Goal: Task Accomplishment & Management: Manage account settings

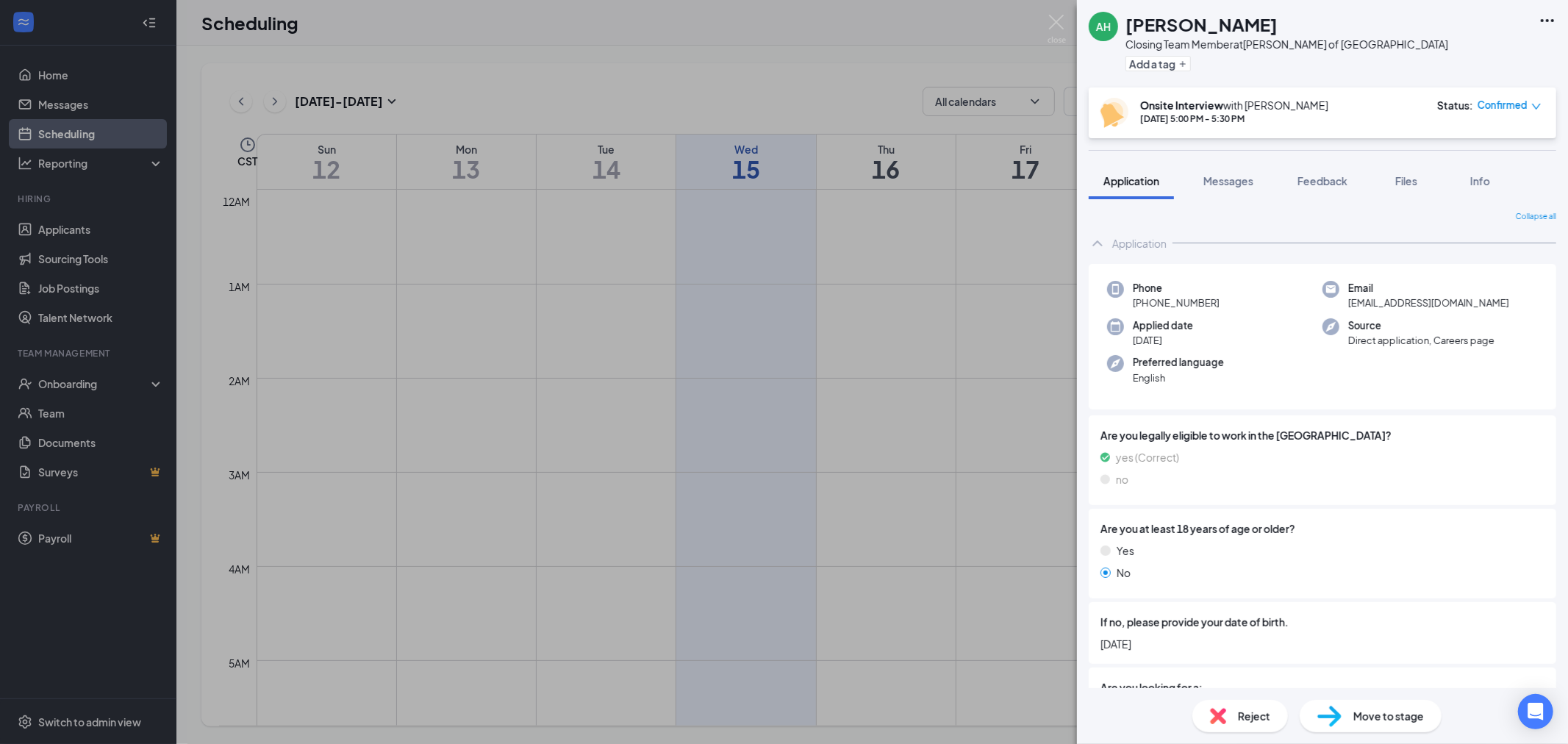
scroll to position [163, 0]
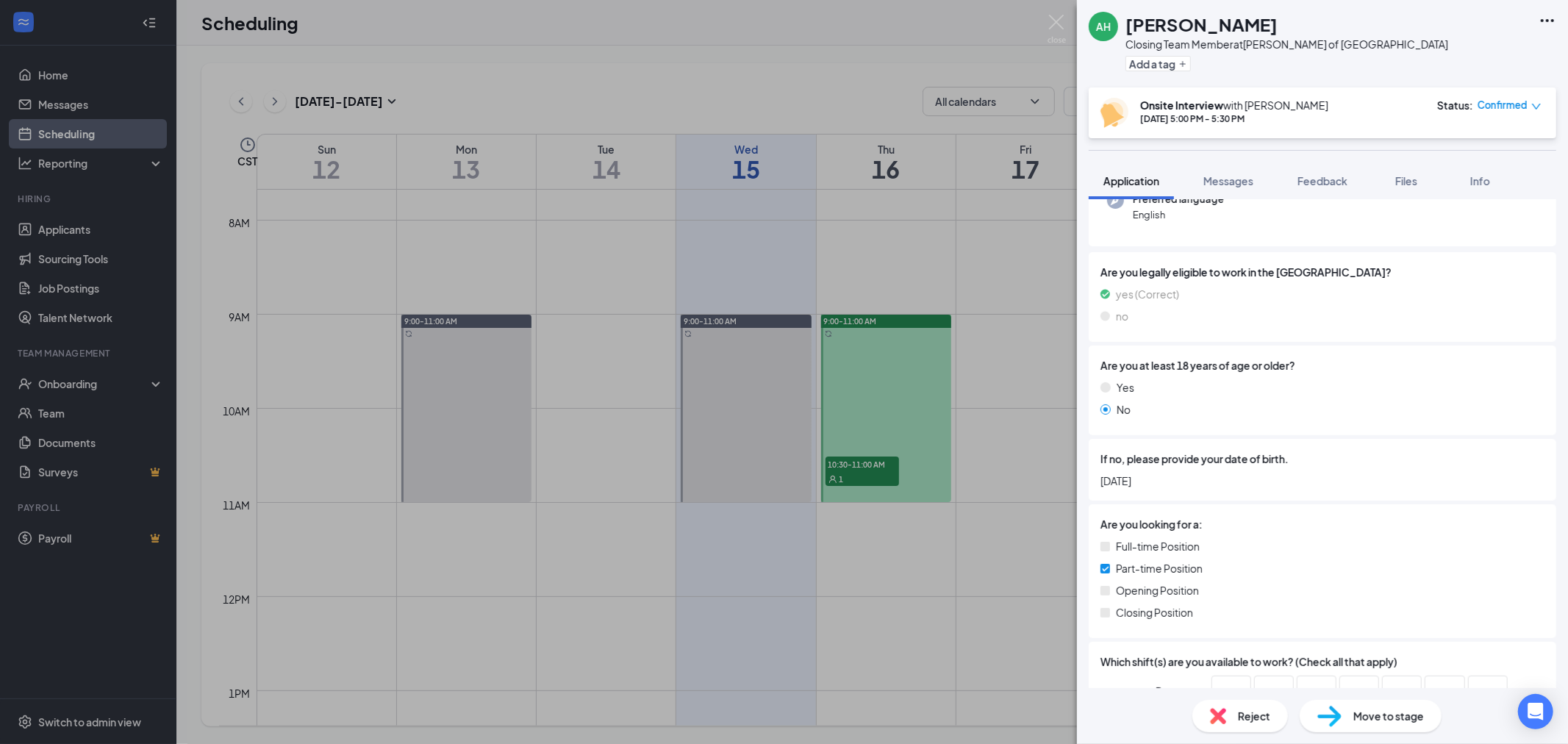
click at [1045, 23] on div "[PERSON_NAME] Closing Team Member at [PERSON_NAME] of [GEOGRAPHIC_DATA] Add a t…" at bounding box center [784, 372] width 1568 height 744
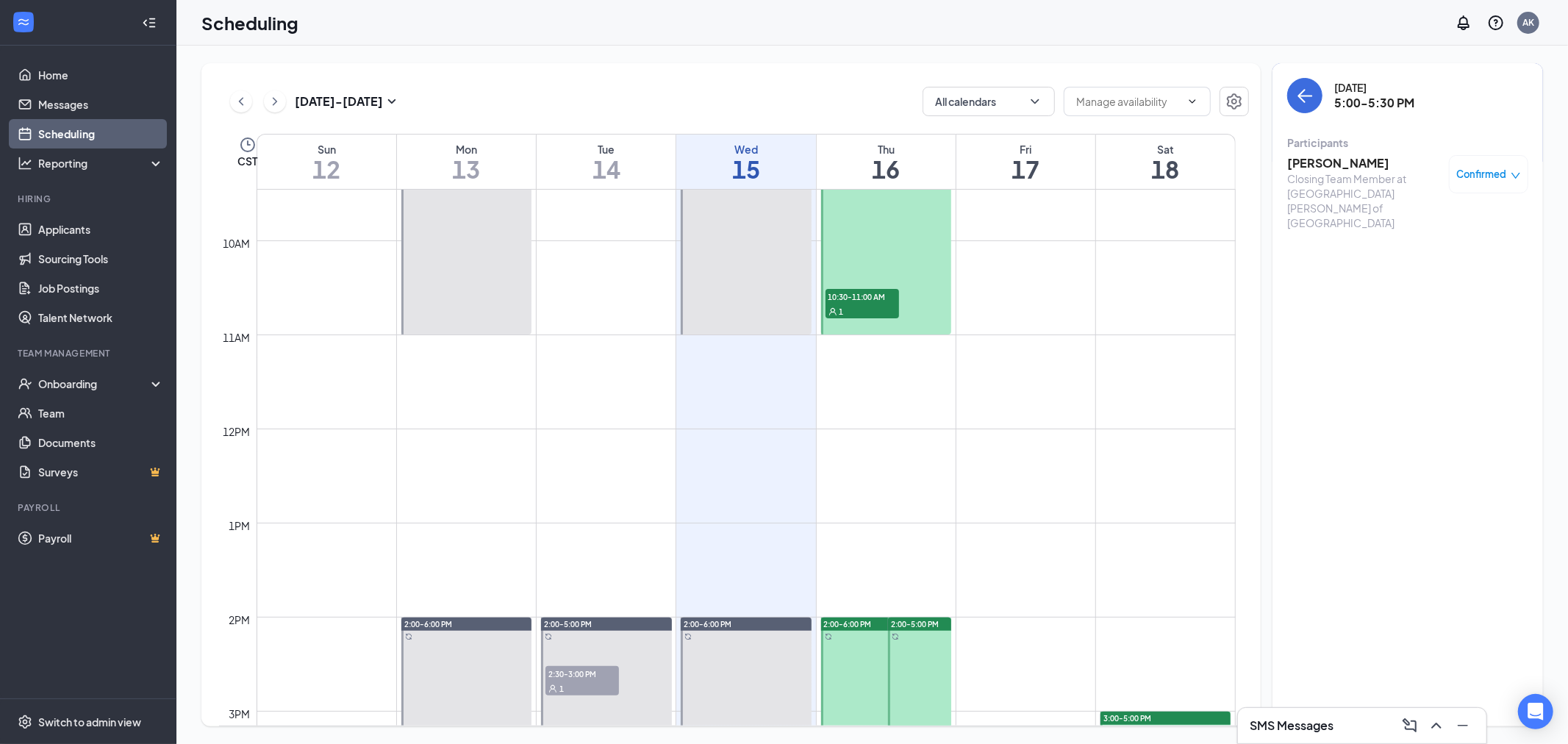
scroll to position [886, 0]
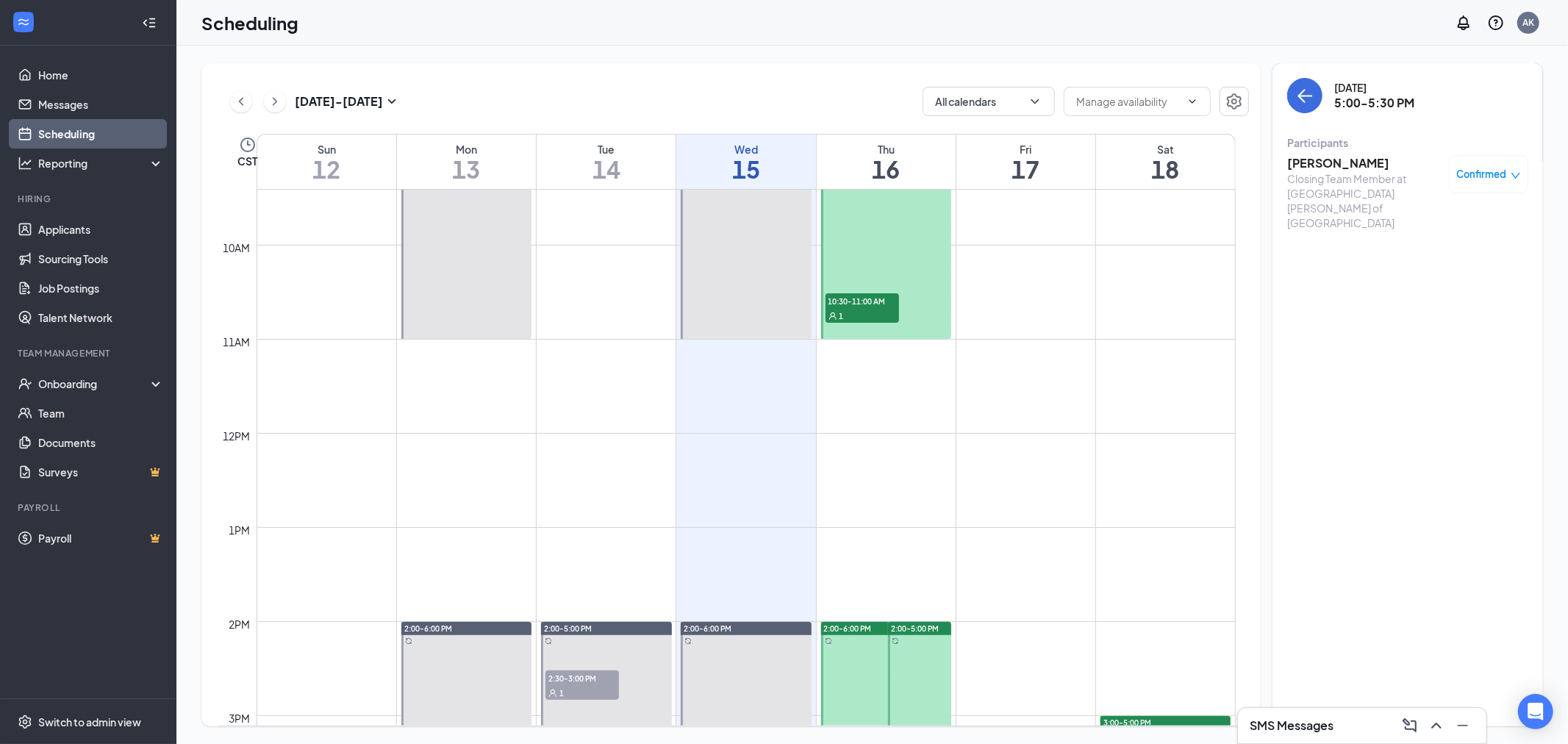
click at [855, 311] on div "1" at bounding box center [862, 315] width 74 height 15
click at [1325, 171] on div "Full Time Team Member at [PERSON_NAME] of [GEOGRAPHIC_DATA]" at bounding box center [1364, 193] width 155 height 44
click at [1324, 163] on h3 "[PERSON_NAME]" at bounding box center [1364, 164] width 155 height 17
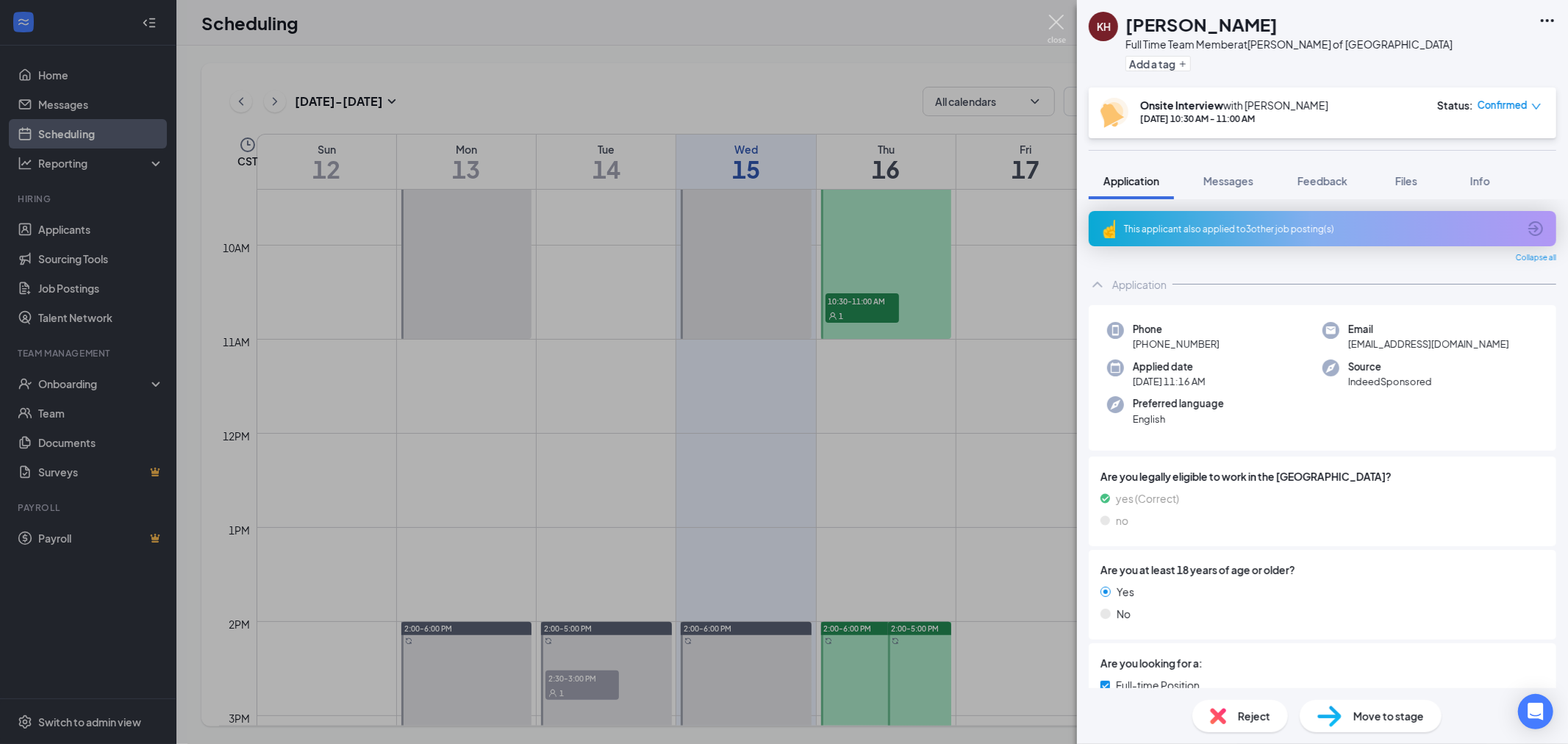
click at [1057, 25] on img at bounding box center [1057, 29] width 18 height 29
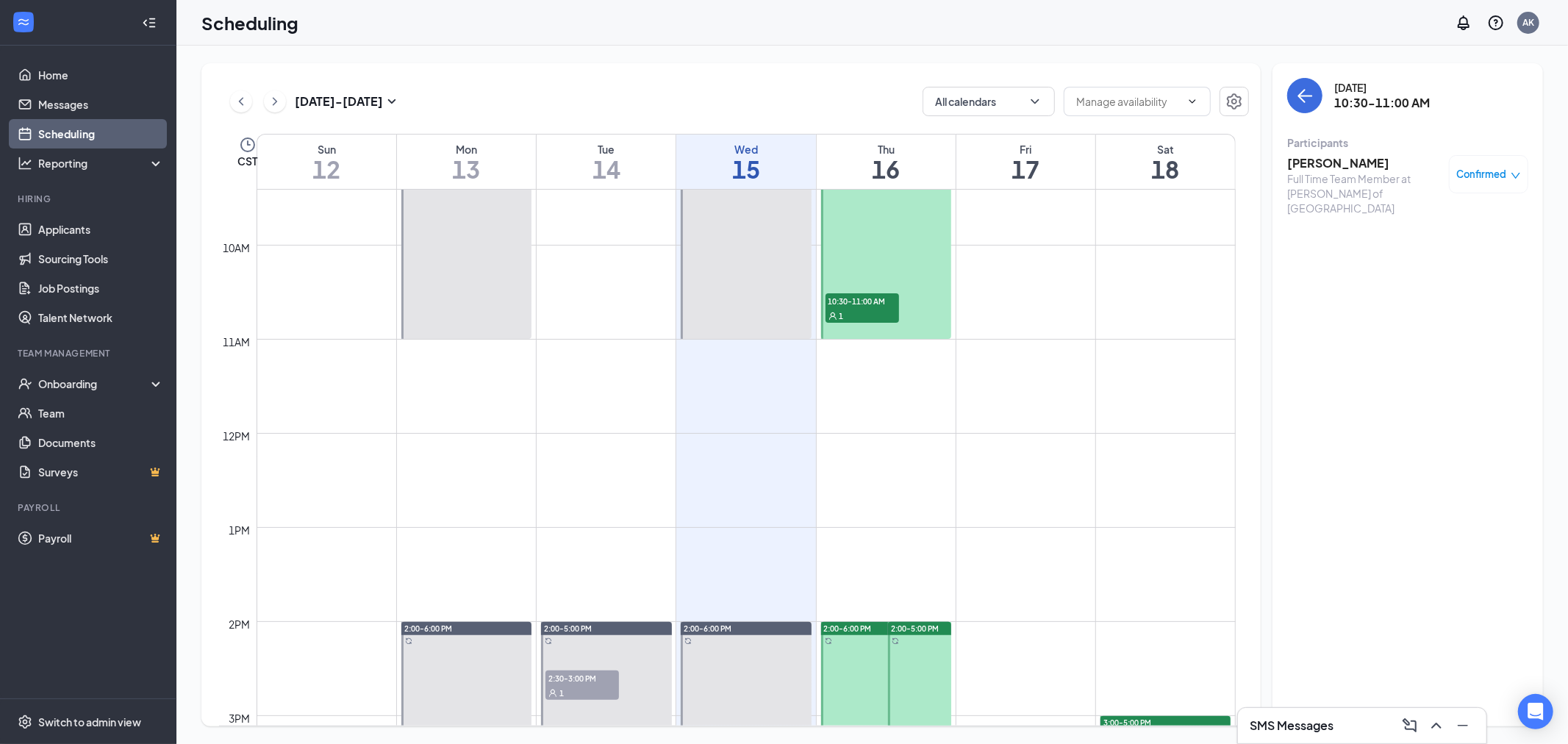
scroll to position [1049, 0]
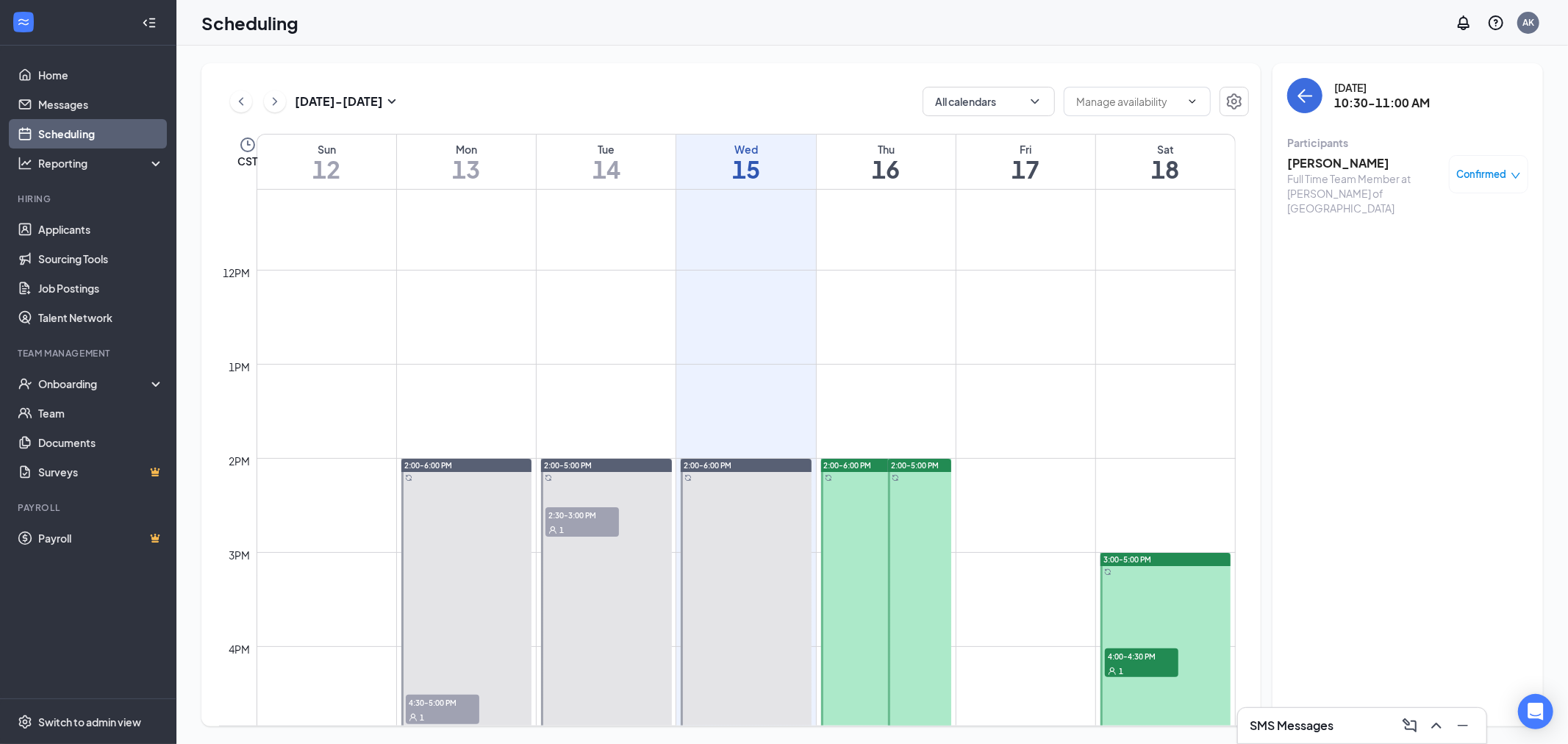
click at [857, 487] on div at bounding box center [886, 646] width 131 height 375
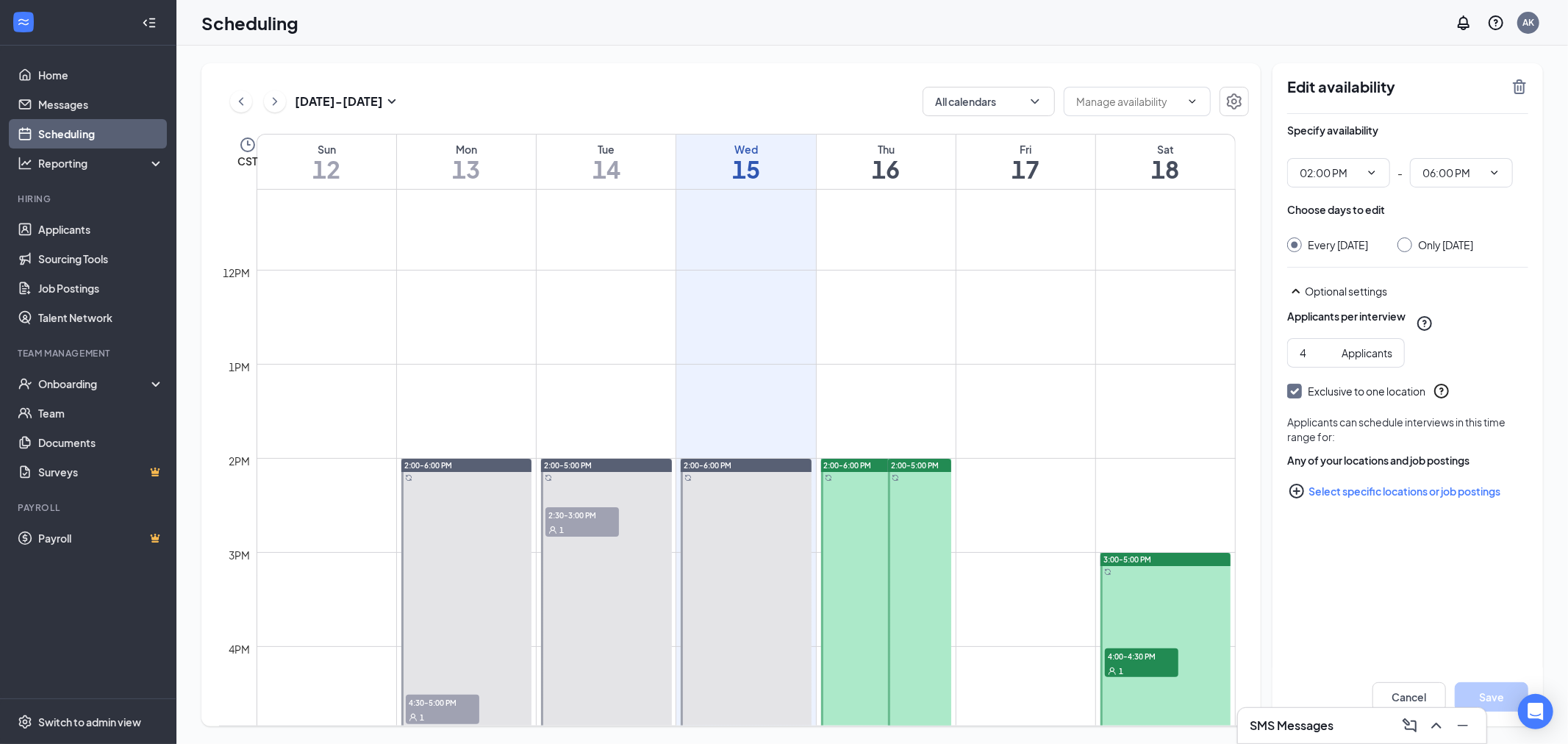
click at [934, 511] on div at bounding box center [919, 599] width 63 height 282
click at [1142, 670] on div "1" at bounding box center [1141, 670] width 74 height 15
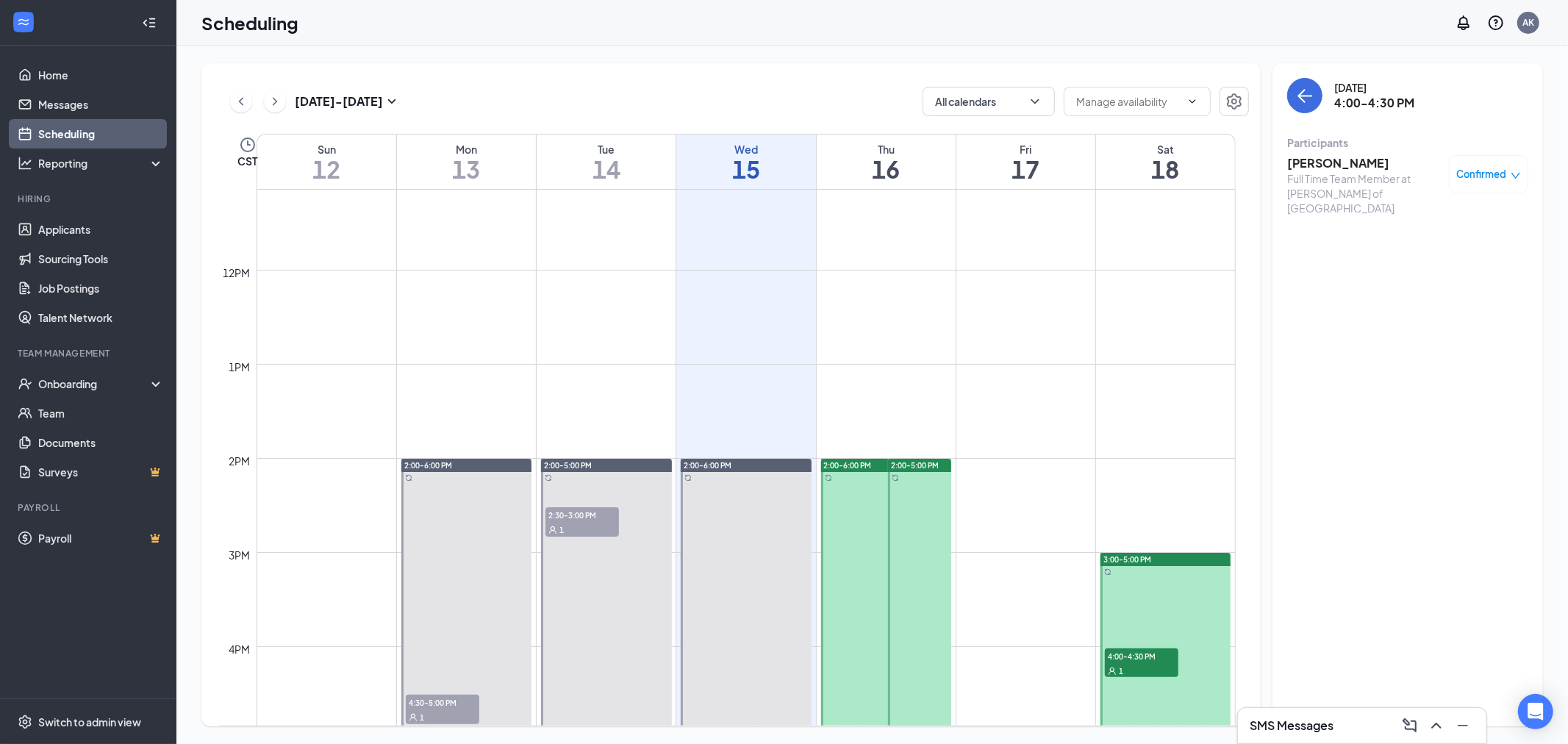
click at [1349, 160] on h3 "[PERSON_NAME]" at bounding box center [1364, 164] width 155 height 17
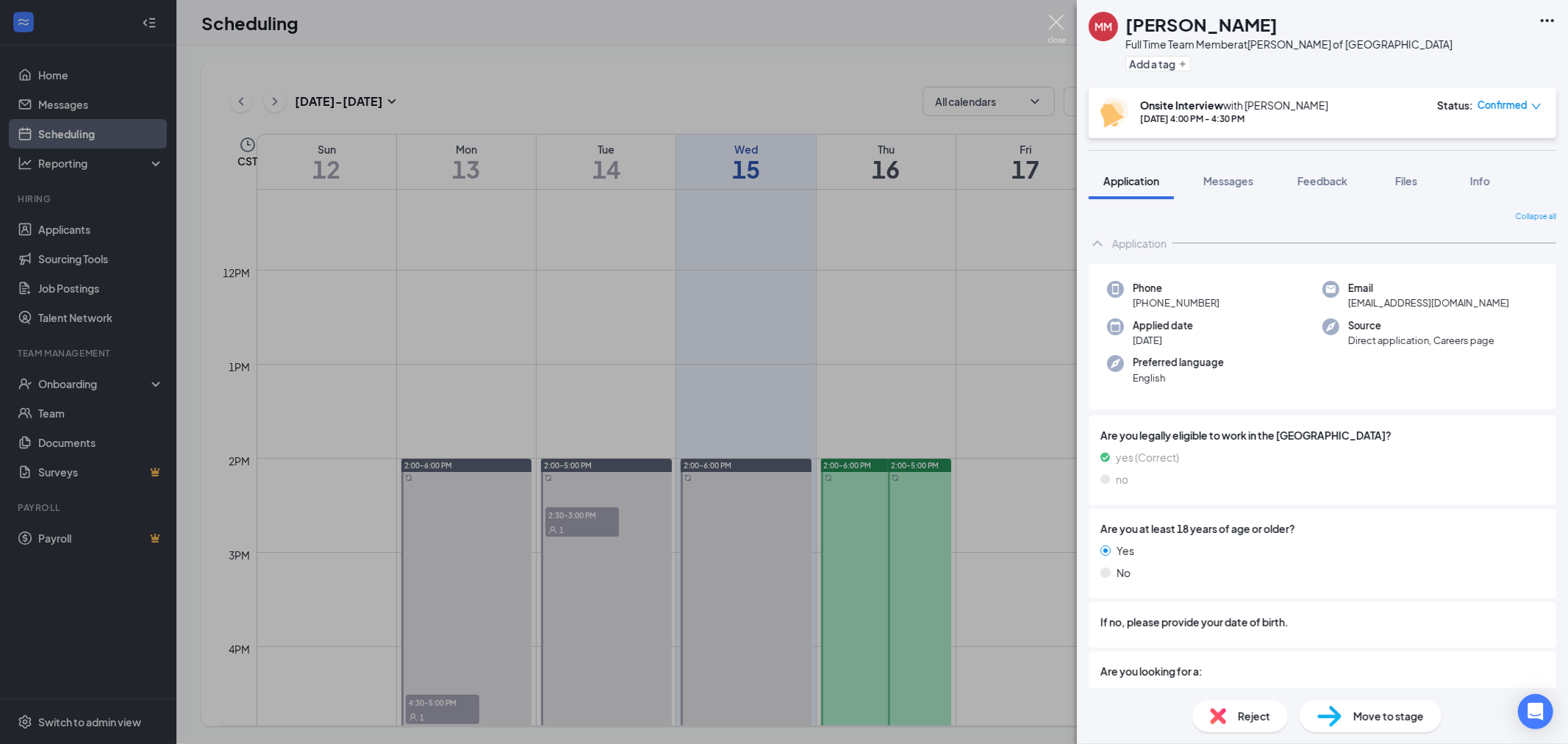
click at [1055, 20] on img at bounding box center [1057, 29] width 18 height 29
